Goal: Task Accomplishment & Management: Manage account settings

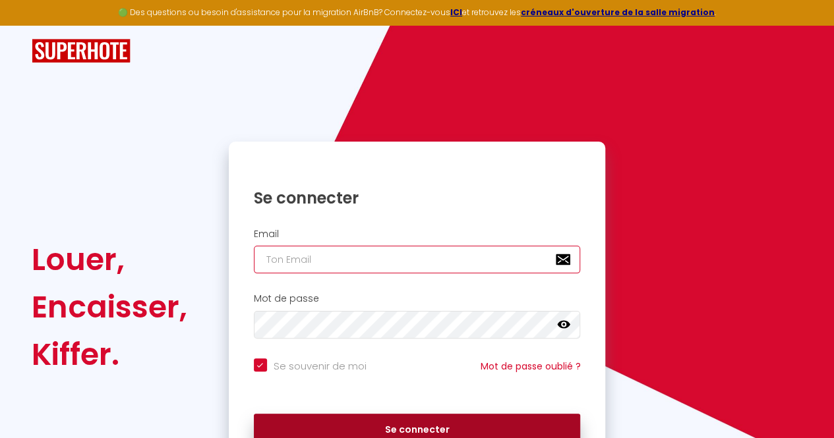
type input "[EMAIL_ADDRESS][DOMAIN_NAME]"
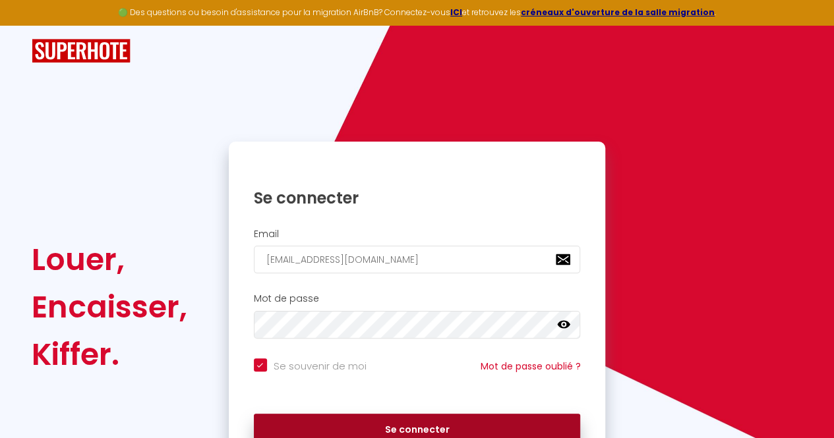
click at [422, 424] on button "Se connecter" at bounding box center [417, 430] width 327 height 33
checkbox input "true"
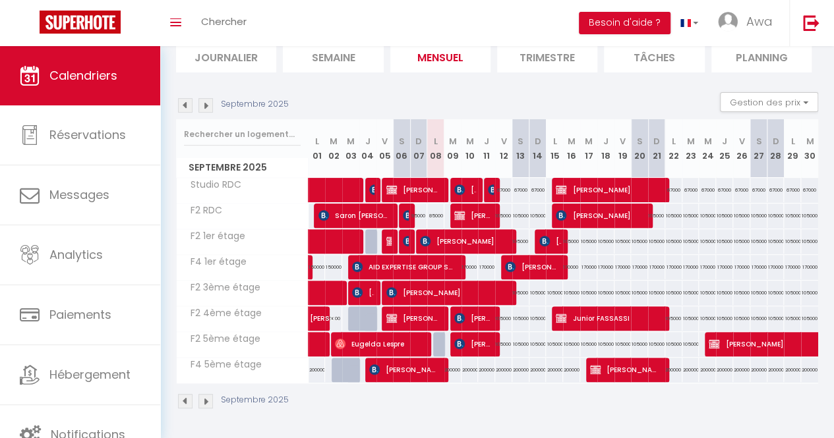
scroll to position [104, 0]
click at [224, 49] on li "Journalier" at bounding box center [226, 56] width 100 height 32
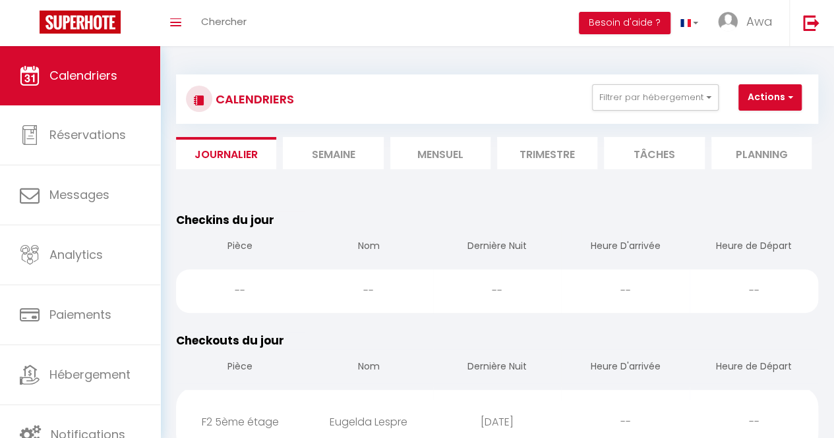
click at [454, 151] on li "Mensuel" at bounding box center [440, 153] width 100 height 32
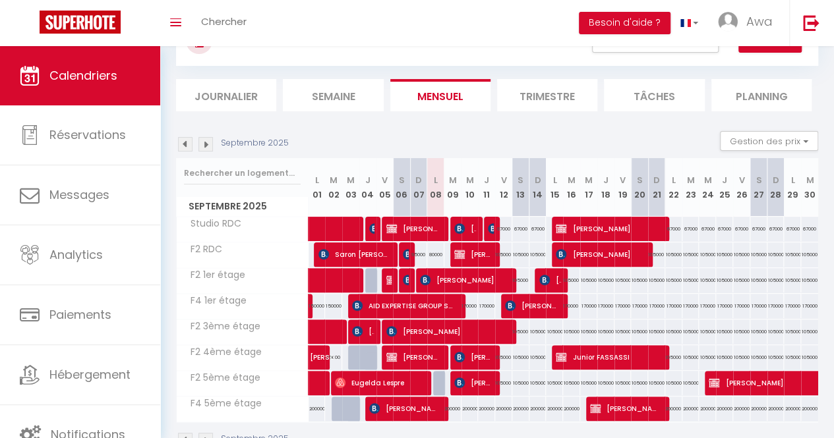
scroll to position [66, 0]
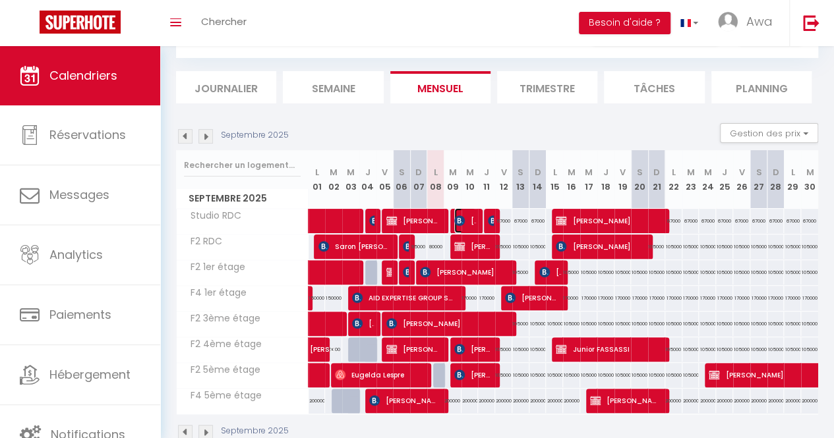
click at [454, 219] on img at bounding box center [459, 220] width 11 height 11
select select "KO"
select select "0"
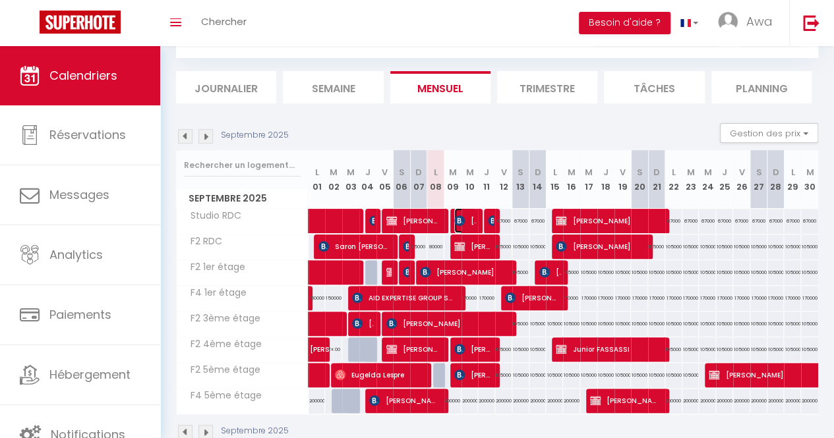
select select "1"
select select
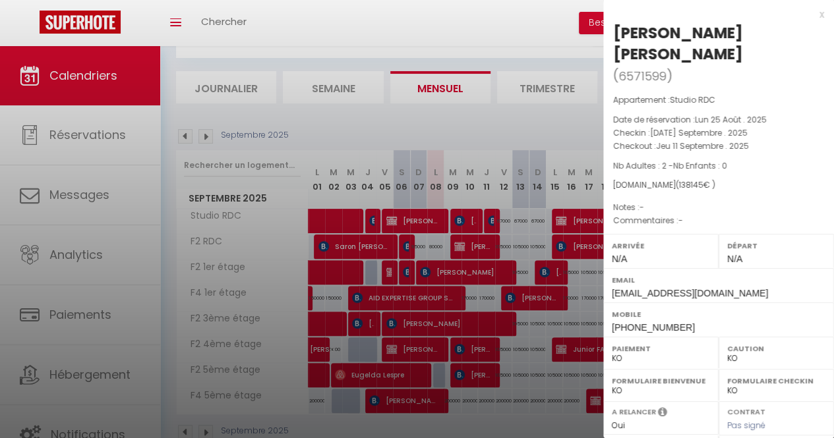
click at [548, 131] on div at bounding box center [417, 219] width 834 height 438
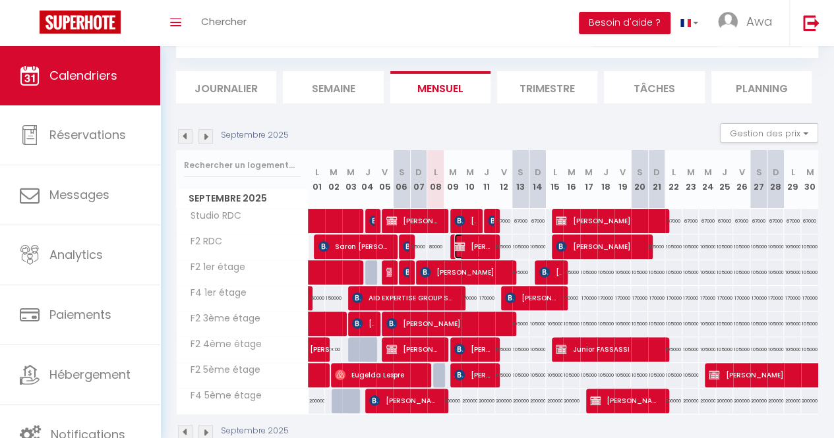
click at [456, 242] on img at bounding box center [459, 246] width 11 height 11
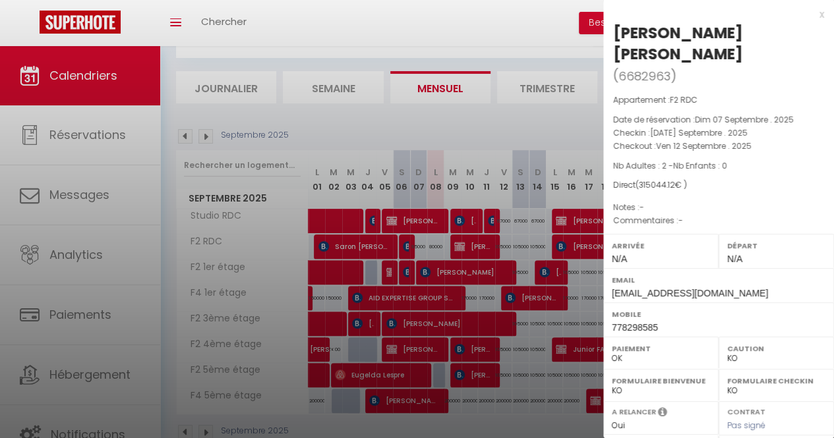
click at [459, 193] on div at bounding box center [417, 219] width 834 height 438
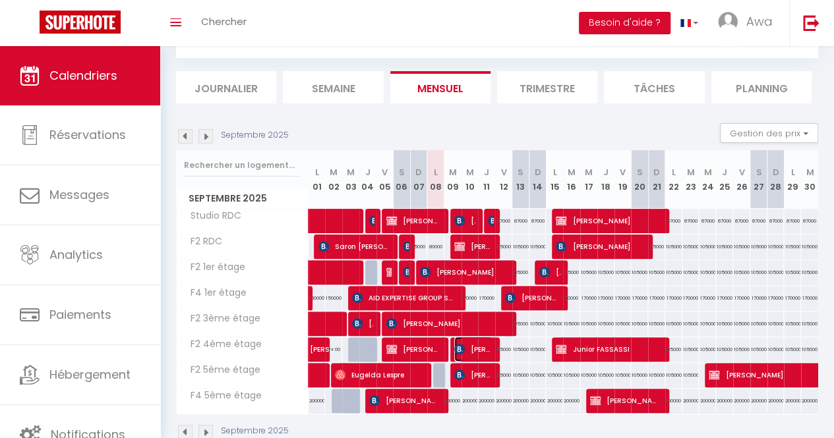
click at [458, 353] on img at bounding box center [459, 349] width 11 height 11
select select "KO"
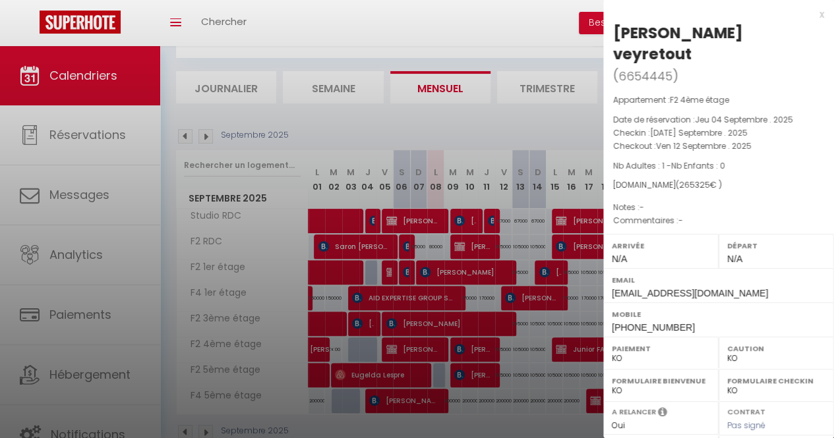
click at [458, 353] on div at bounding box center [417, 219] width 834 height 438
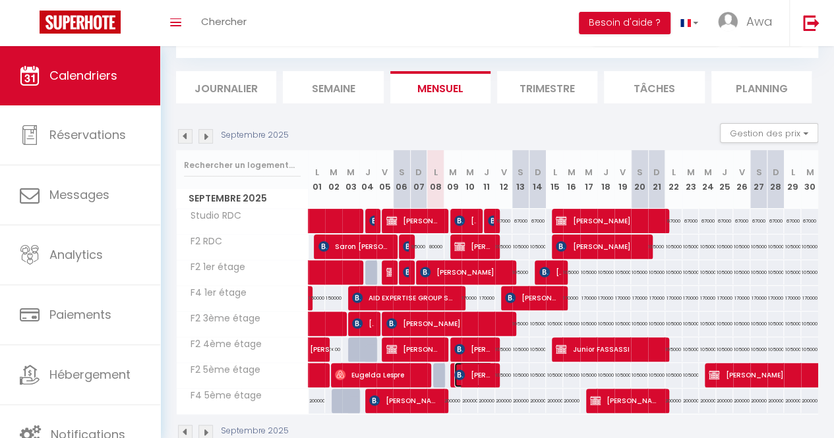
click at [460, 370] on img at bounding box center [459, 375] width 11 height 11
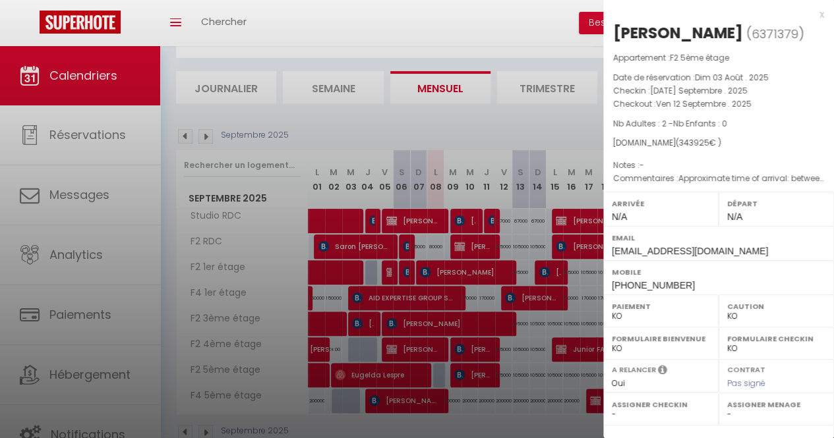
click at [464, 281] on div at bounding box center [417, 219] width 834 height 438
